Goal: Navigation & Orientation: Find specific page/section

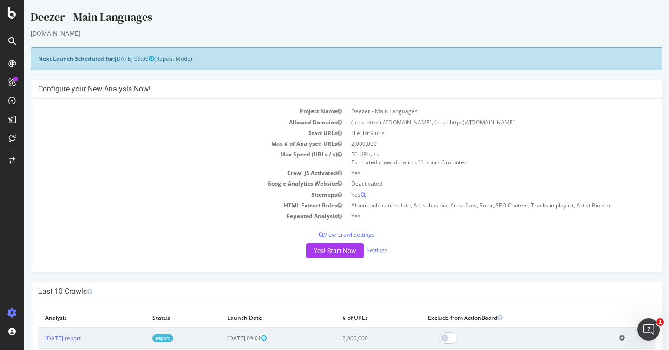
click at [13, 41] on icon at bounding box center [11, 40] width 7 height 7
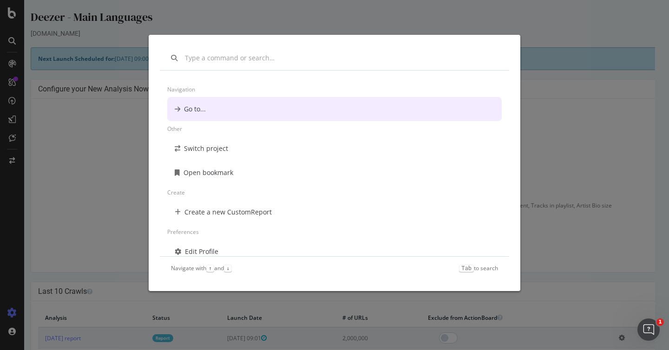
click at [0, 0] on div "Navigation Go to... Other Switch project Open bookmark Create Create a new Cust…" at bounding box center [0, 0] width 0 height 0
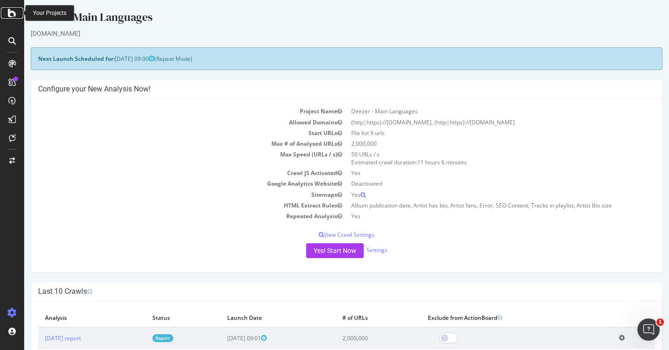
click at [20, 13] on div at bounding box center [12, 12] width 22 height 11
